Goal: Task Accomplishment & Management: Manage account settings

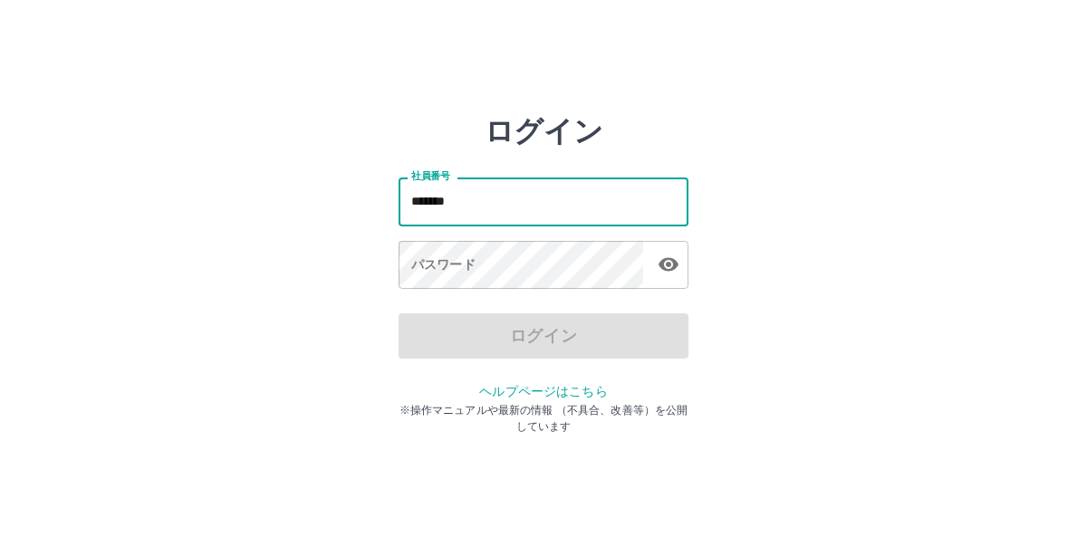
type input "*******"
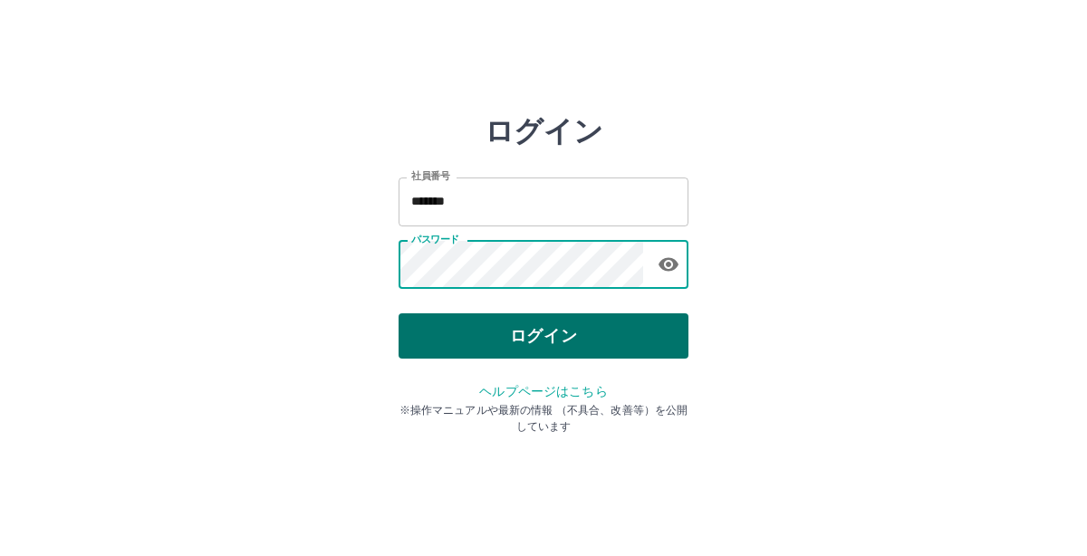
click at [553, 332] on button "ログイン" at bounding box center [544, 335] width 290 height 45
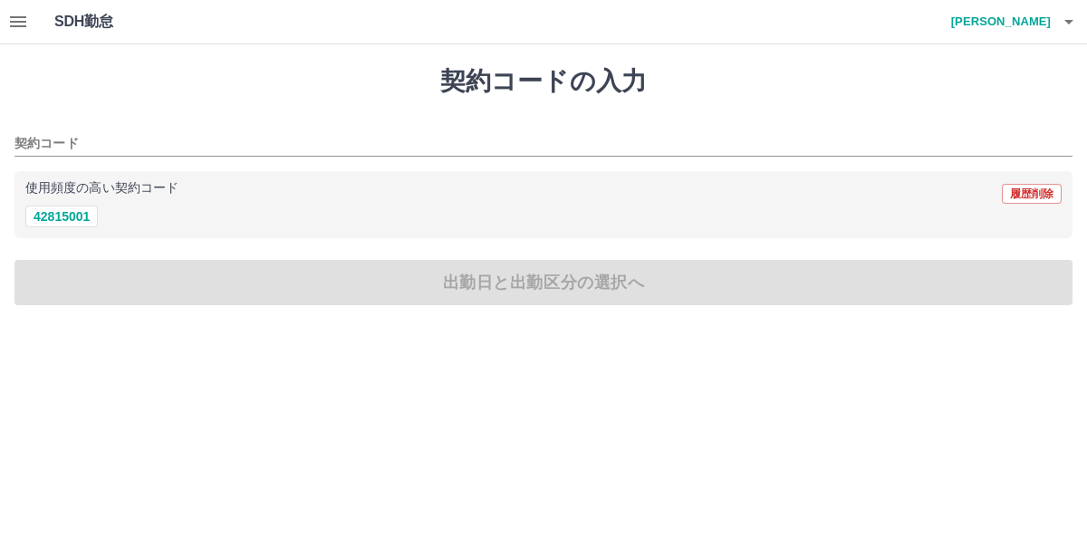
click at [1066, 30] on icon "button" at bounding box center [1069, 22] width 22 height 22
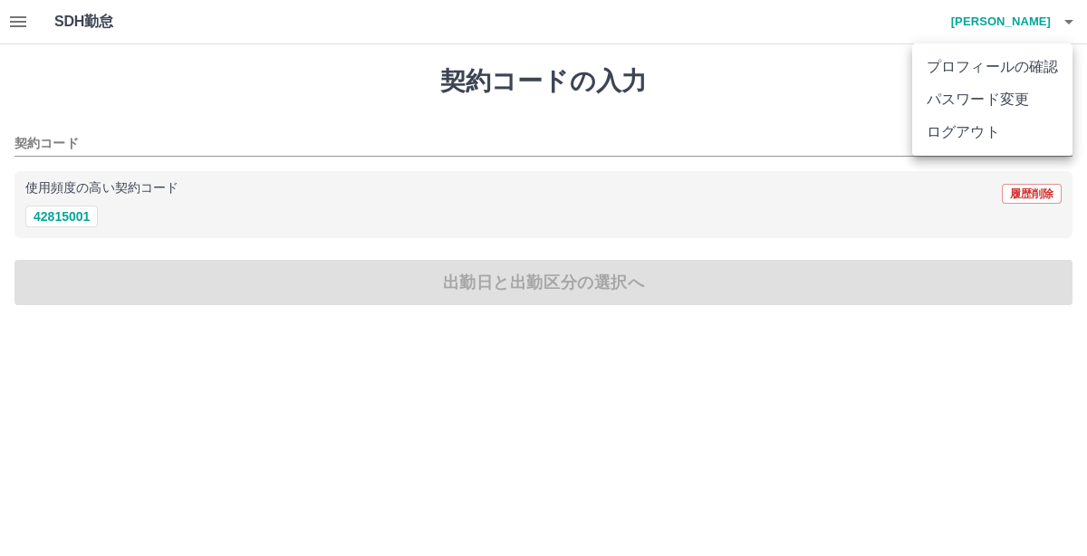
click at [15, 21] on div at bounding box center [543, 278] width 1087 height 556
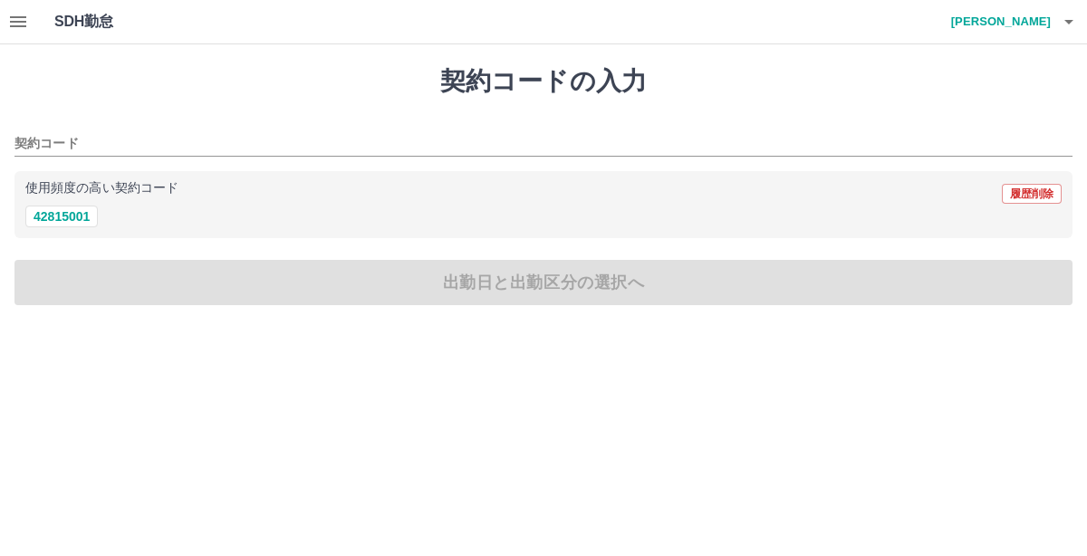
click at [15, 21] on icon "button" at bounding box center [18, 21] width 16 height 11
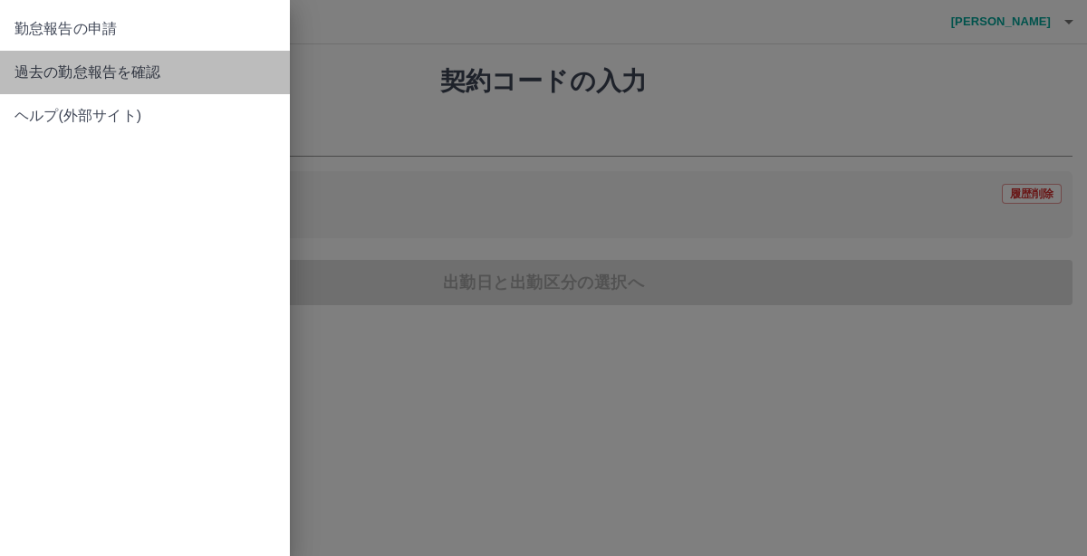
click at [181, 63] on span "過去の勤怠報告を確認" at bounding box center [144, 73] width 261 height 22
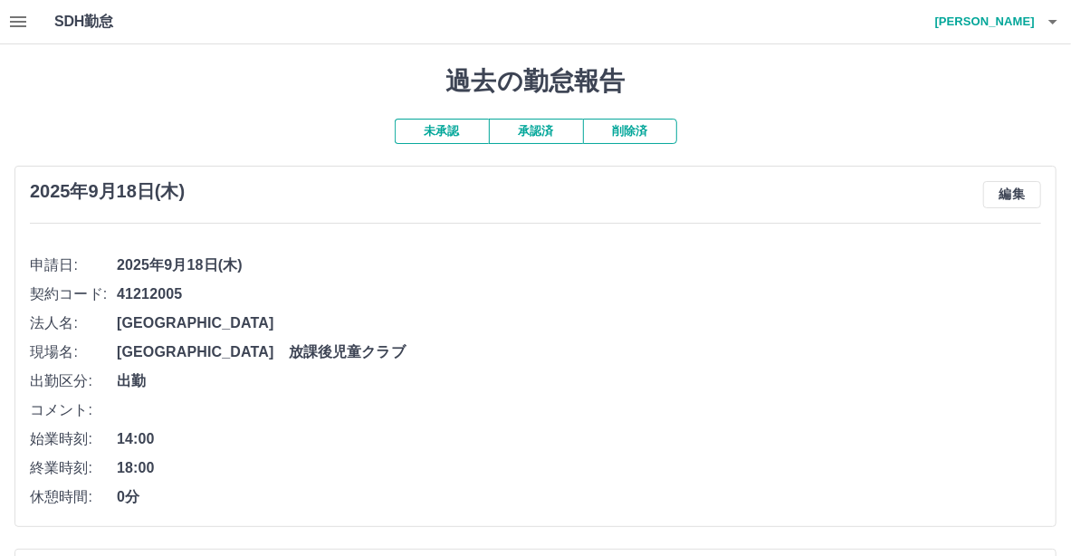
click at [1050, 18] on icon "button" at bounding box center [1054, 22] width 22 height 22
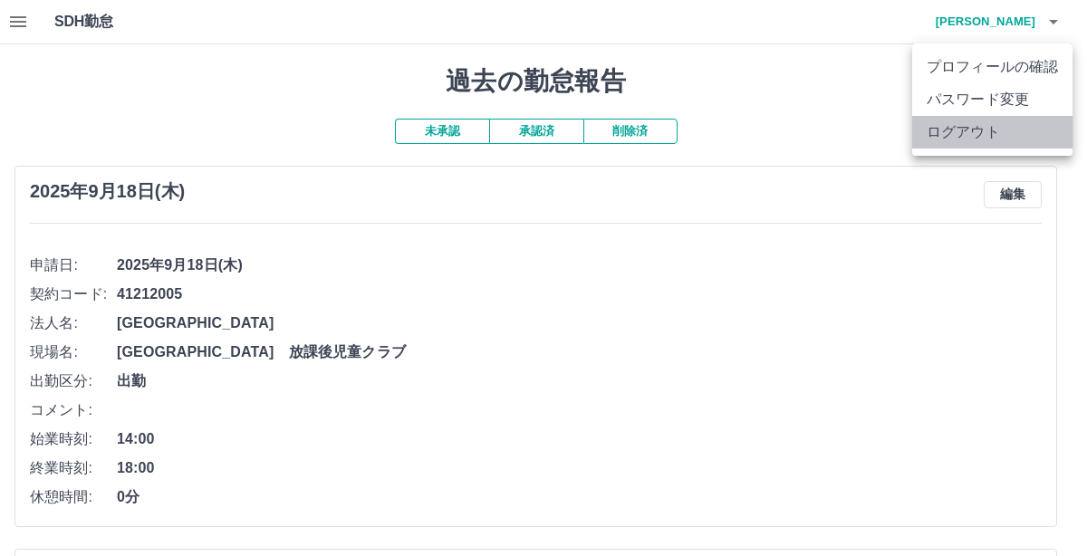
click at [983, 130] on li "ログアウト" at bounding box center [992, 132] width 160 height 33
